Goal: Navigation & Orientation: Find specific page/section

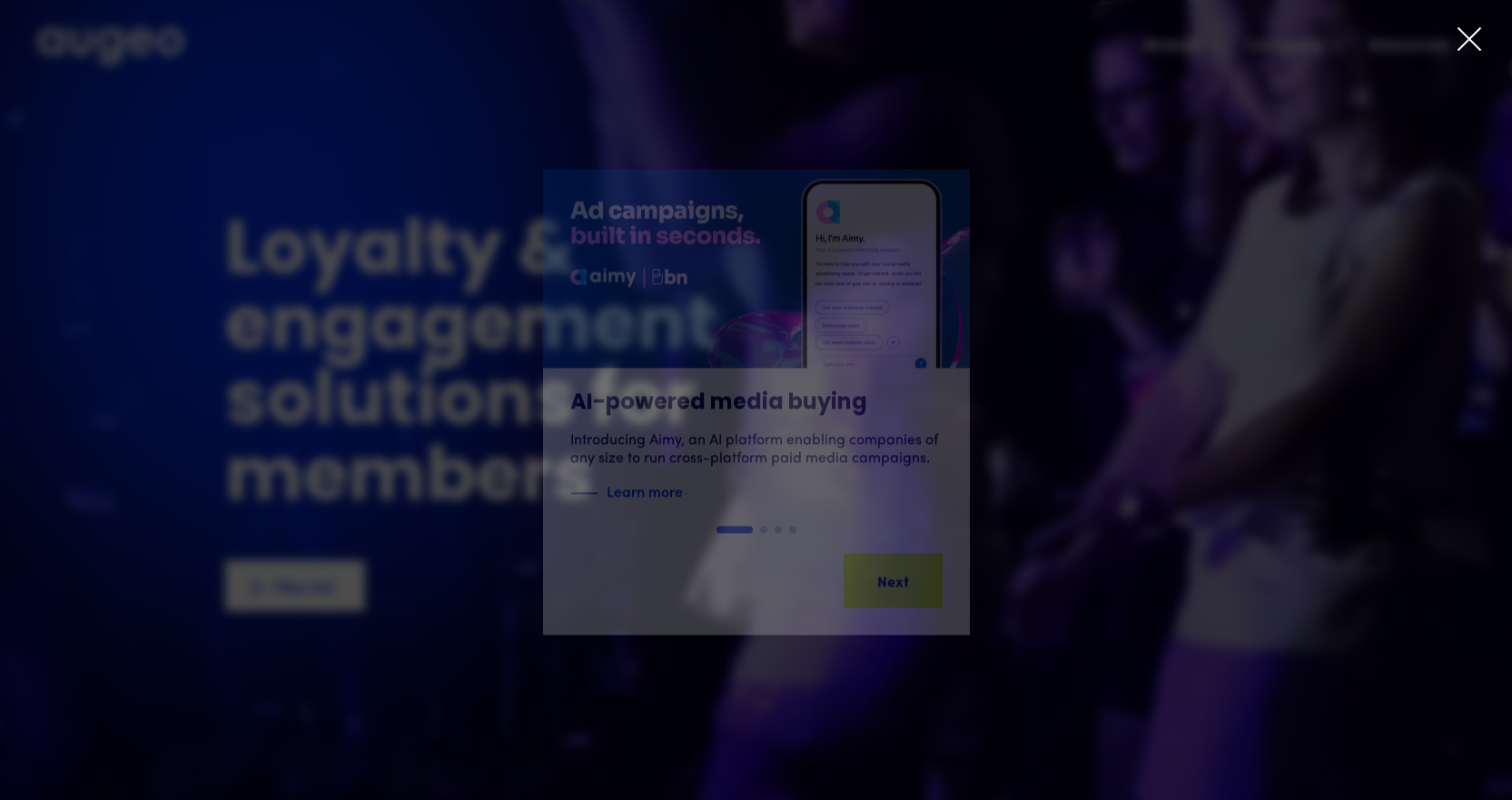
click at [1461, 43] on icon at bounding box center [1470, 39] width 27 height 27
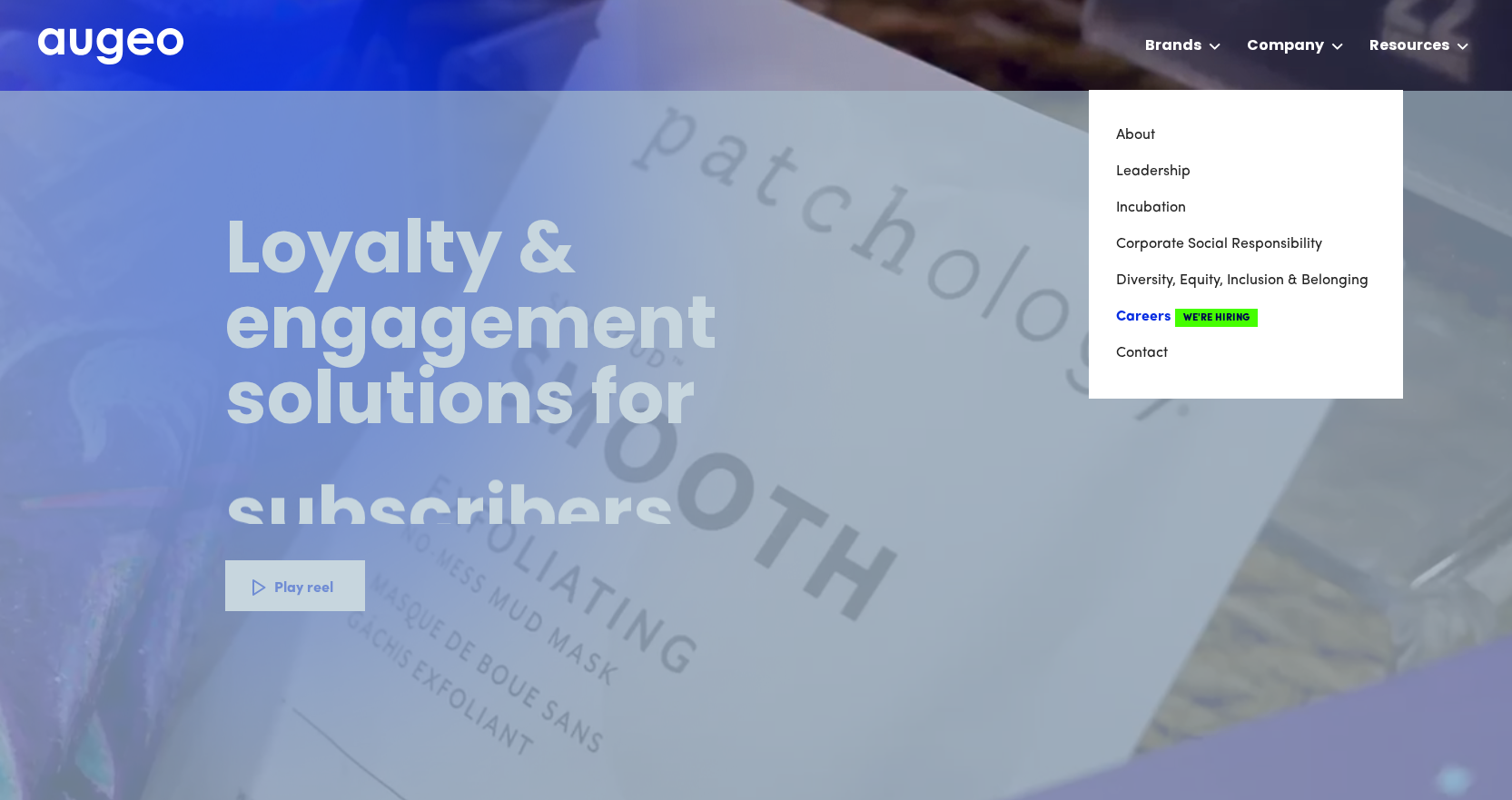
click at [1153, 321] on link "Careers We're Hiring" at bounding box center [1246, 317] width 260 height 37
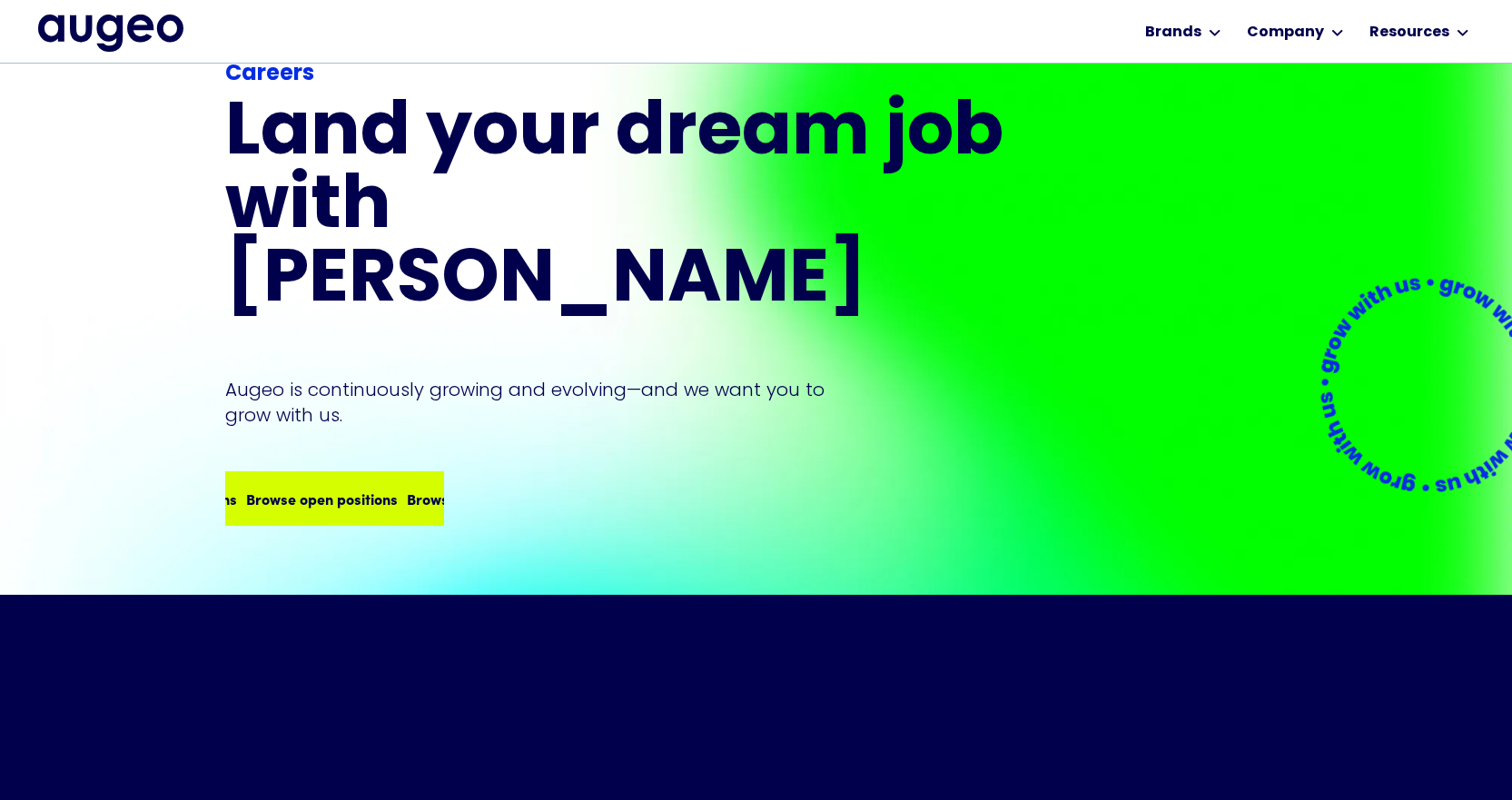
click at [350, 488] on div "Browse open positions" at bounding box center [420, 498] width 152 height 22
